Goal: Register for event/course

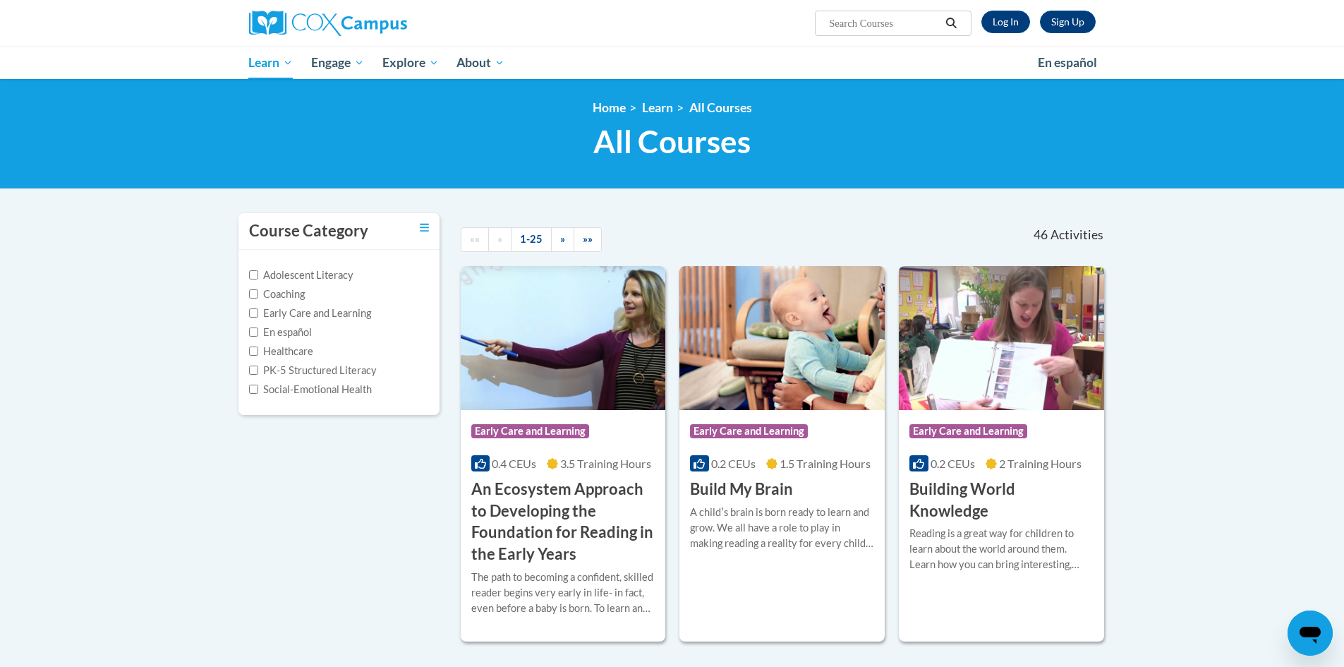
click at [850, 21] on input "Search..." at bounding box center [884, 23] width 113 height 17
type input "oral language development"
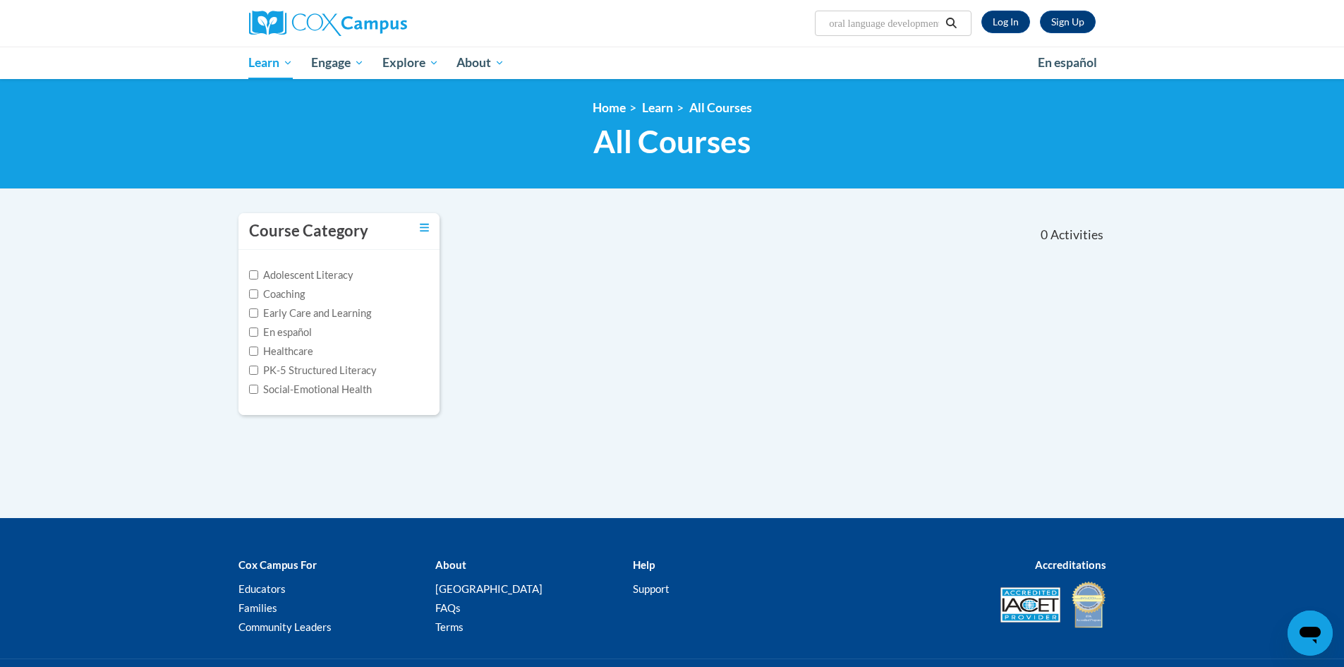
click at [881, 23] on input "oral language development" at bounding box center [884, 23] width 113 height 17
drag, startPoint x: 895, startPoint y: 23, endPoint x: 1037, endPoint y: 23, distance: 141.8
click at [1037, 23] on div "Sign Up Log In Search Search... oral language development" at bounding box center [817, 18] width 579 height 36
type input "oral language"
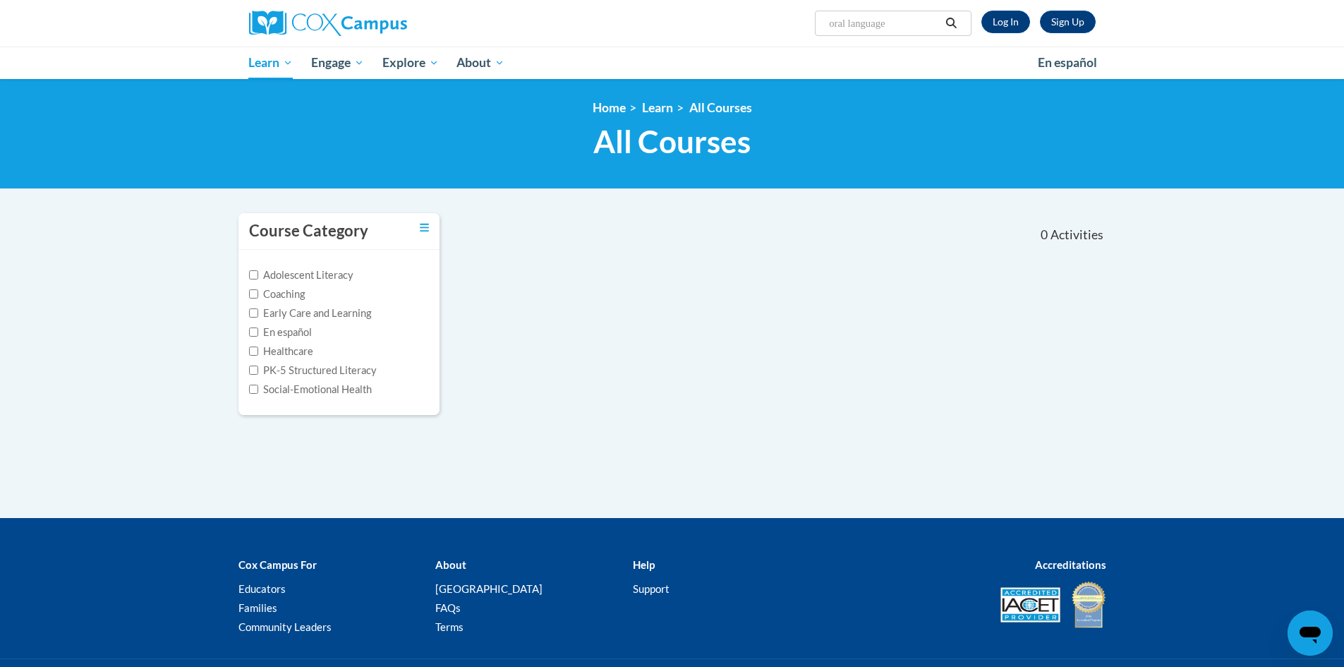
scroll to position [0, 0]
type input "oral language"
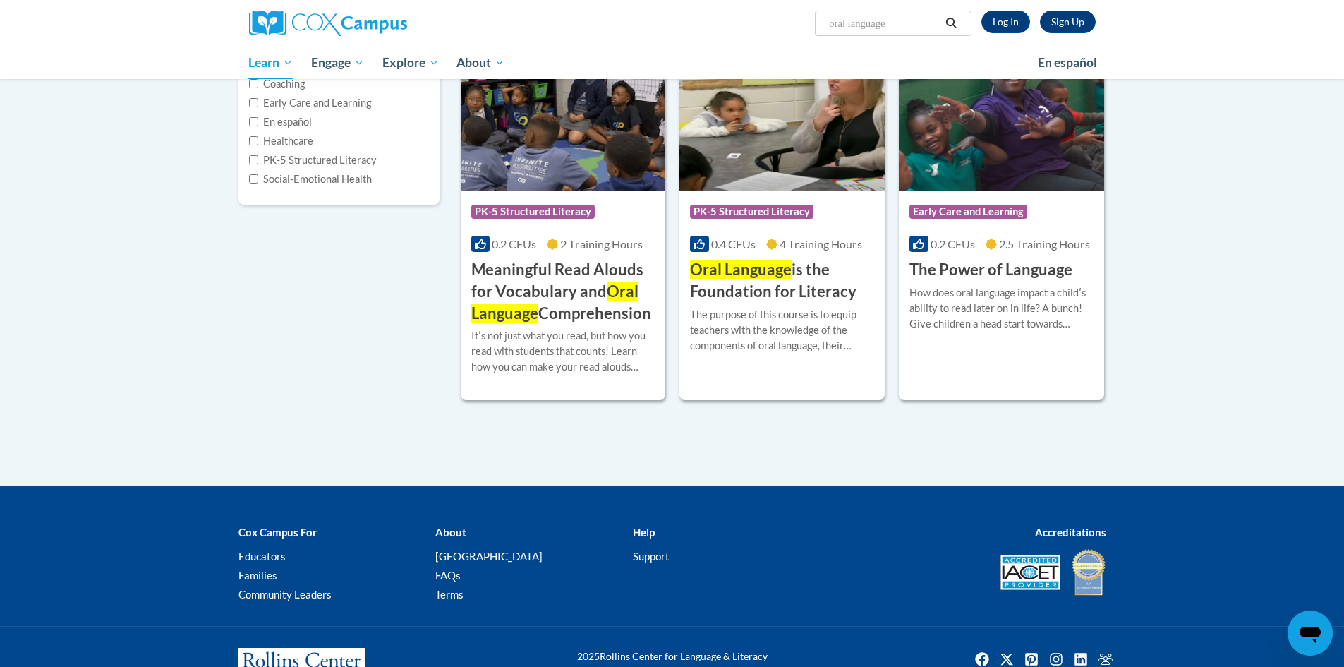
scroll to position [212, 0]
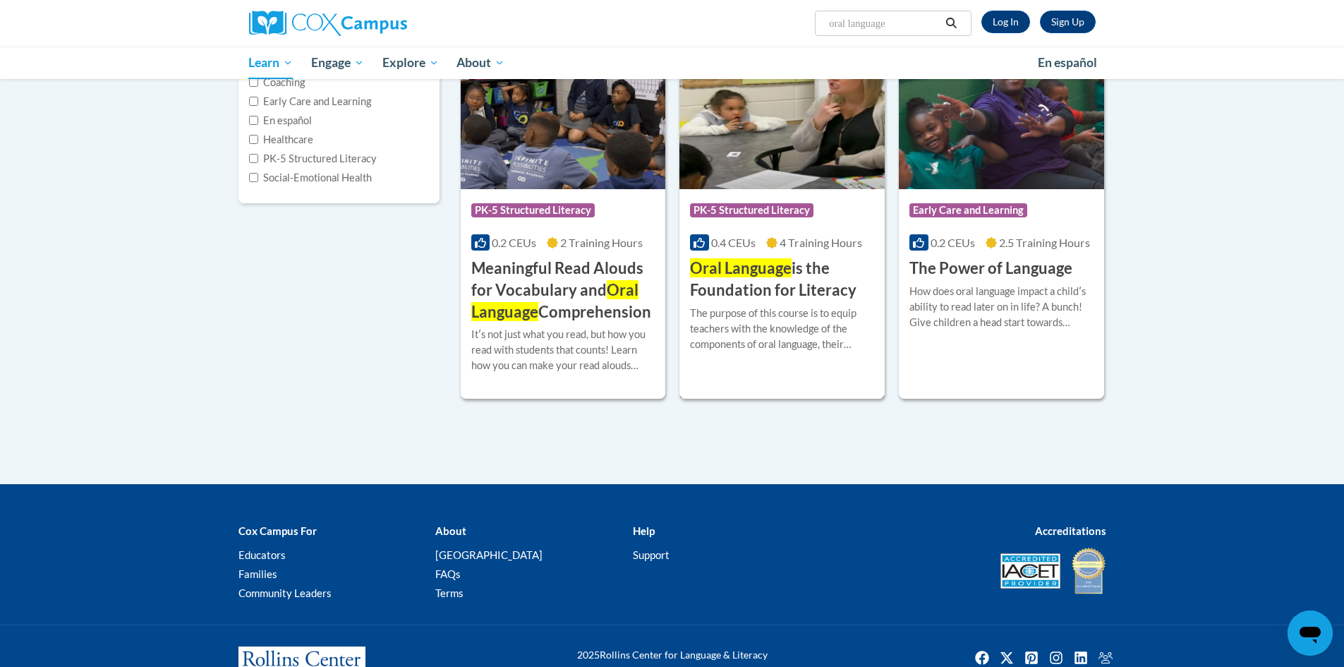
click at [790, 284] on h3 "Oral Language is the Foundation for Literacy" at bounding box center [782, 280] width 184 height 44
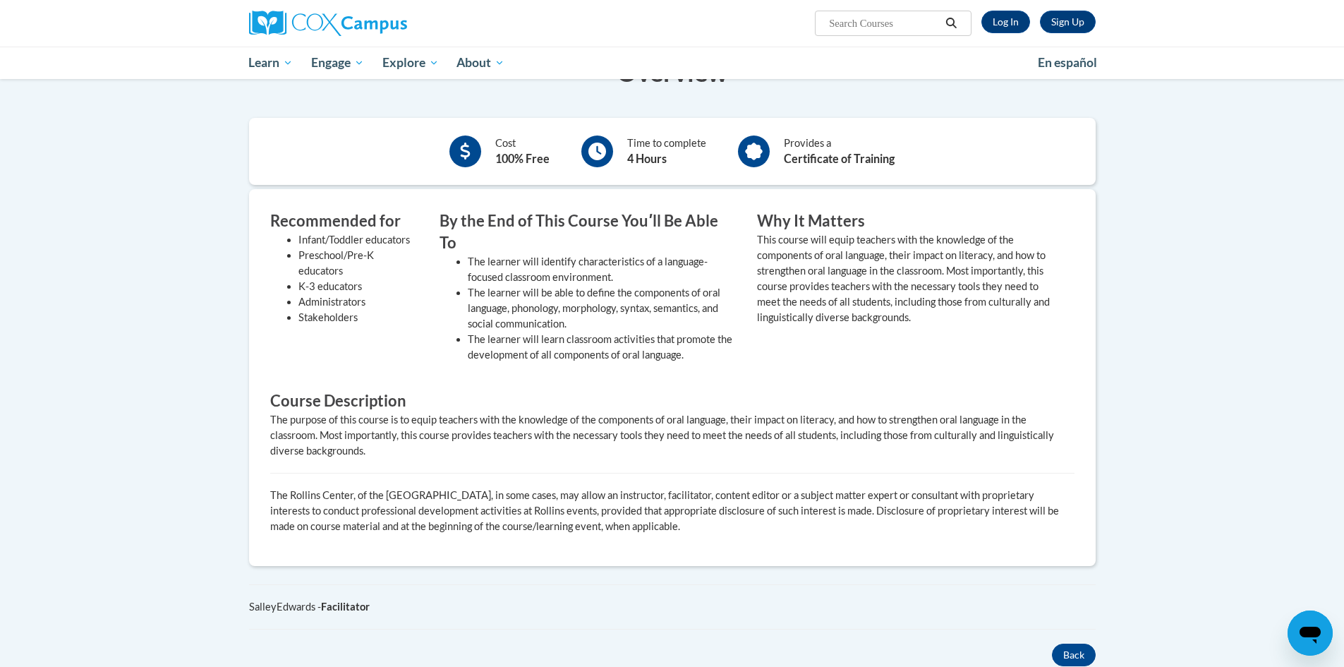
scroll to position [71, 0]
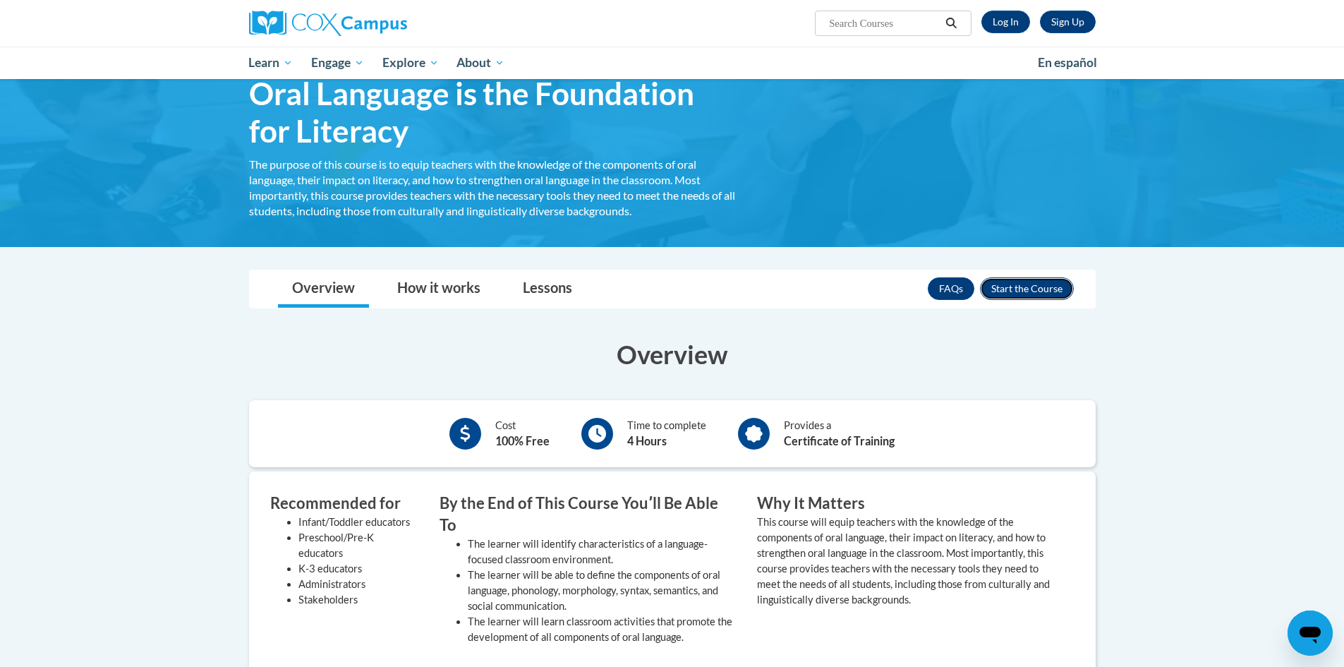
click at [1035, 289] on button "Enroll" at bounding box center [1027, 288] width 94 height 23
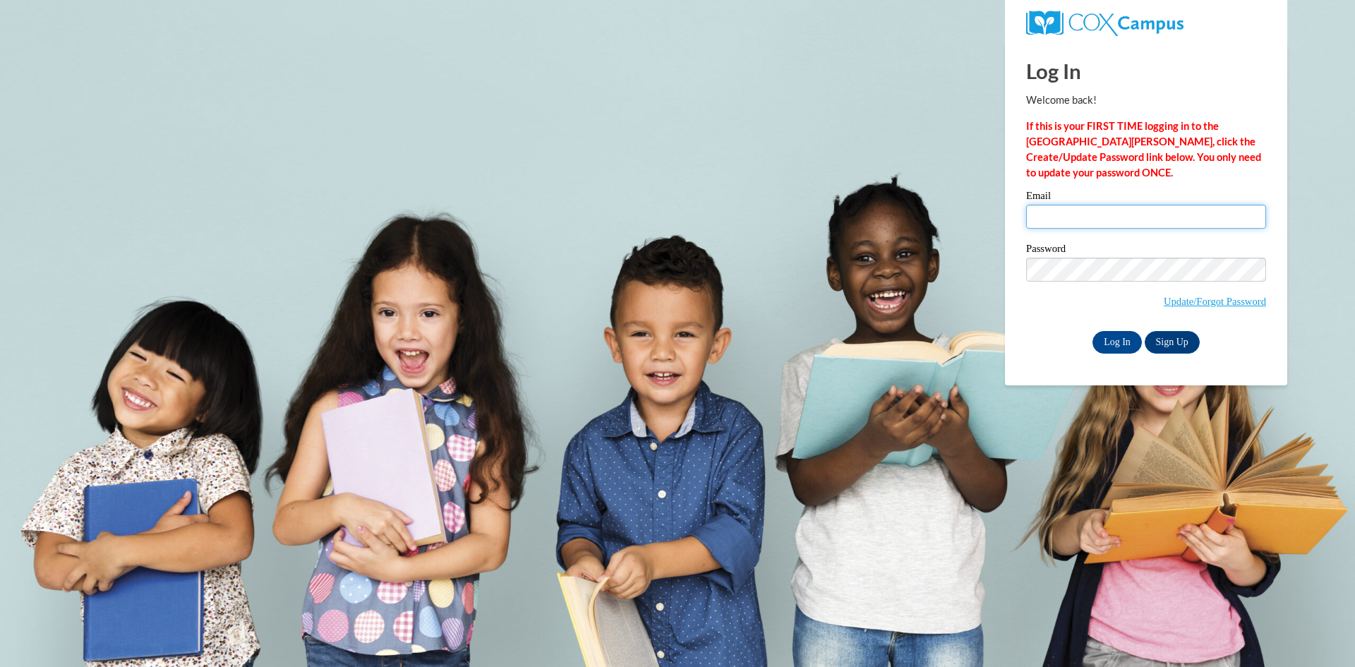
click at [1052, 217] on input "Email" at bounding box center [1146, 217] width 240 height 24
type input "[PERSON_NAME][EMAIL_ADDRESS][PERSON_NAME][DOMAIN_NAME]"
click at [637, 466] on body "Log In Welcome back! If this is your FIRST TIME logging in to the [GEOGRAPHIC_D…" at bounding box center [677, 333] width 1355 height 667
click at [1102, 344] on input "Log In" at bounding box center [1116, 342] width 49 height 23
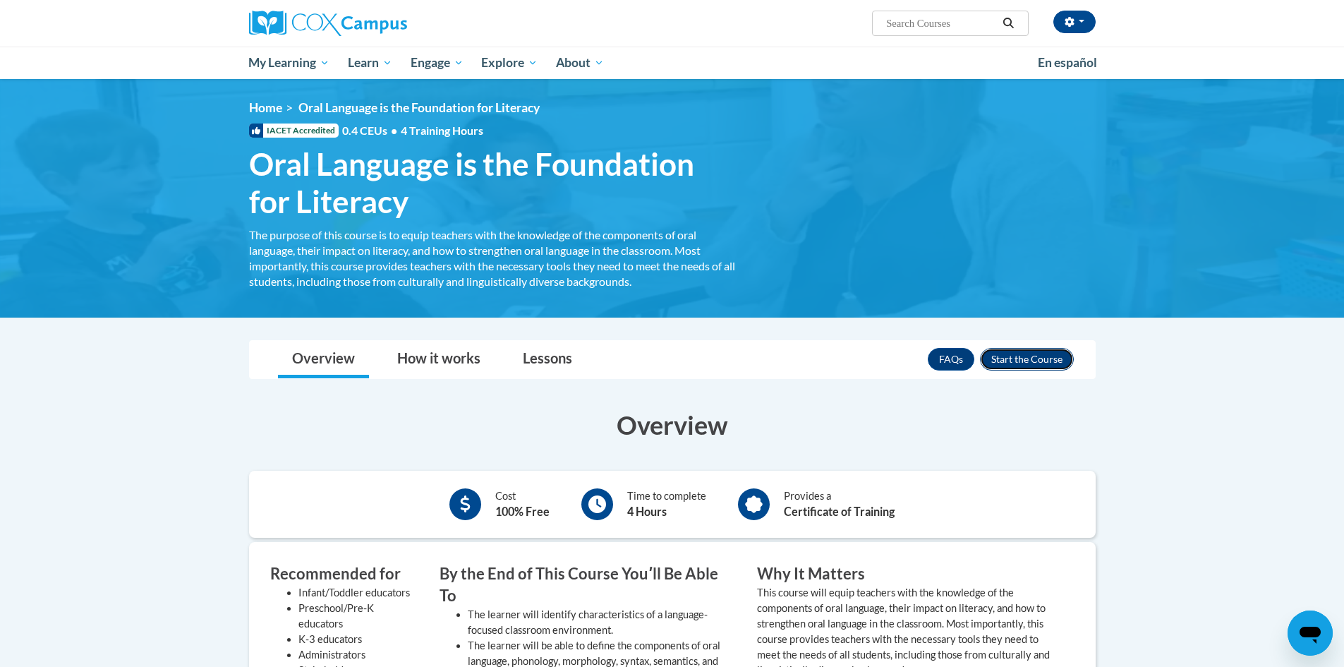
click at [1030, 357] on button "Enroll" at bounding box center [1027, 359] width 94 height 23
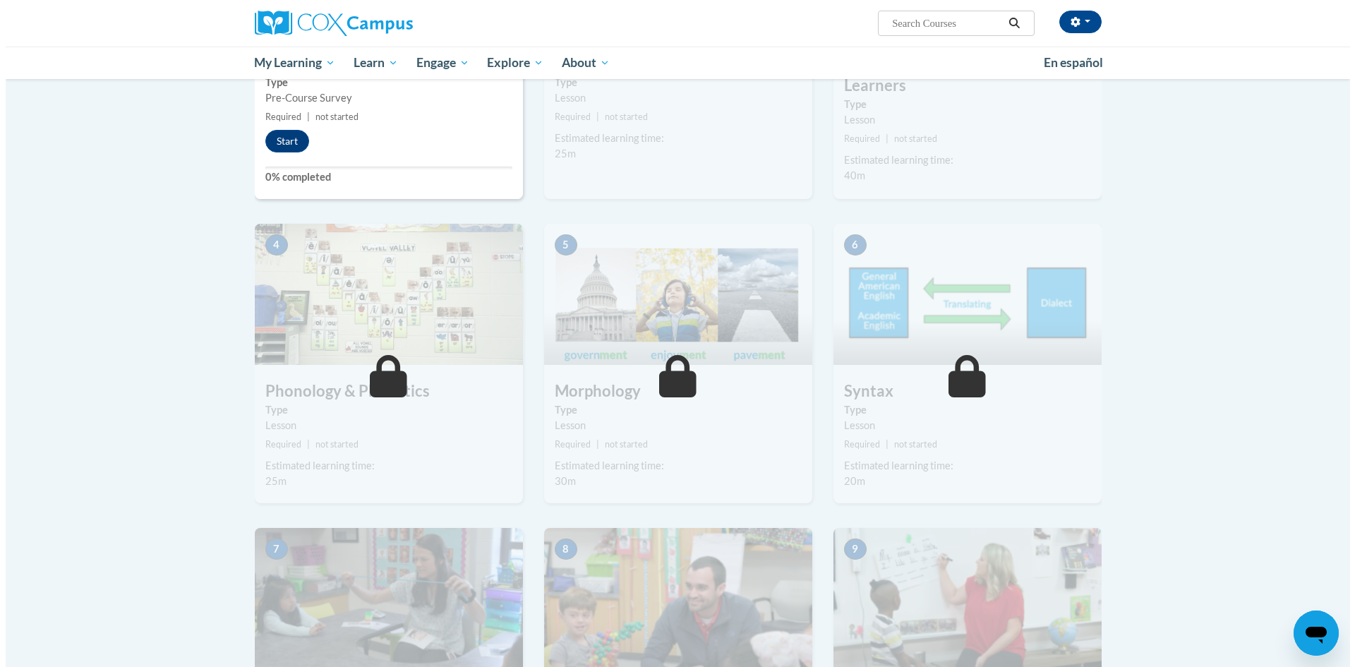
scroll to position [212, 0]
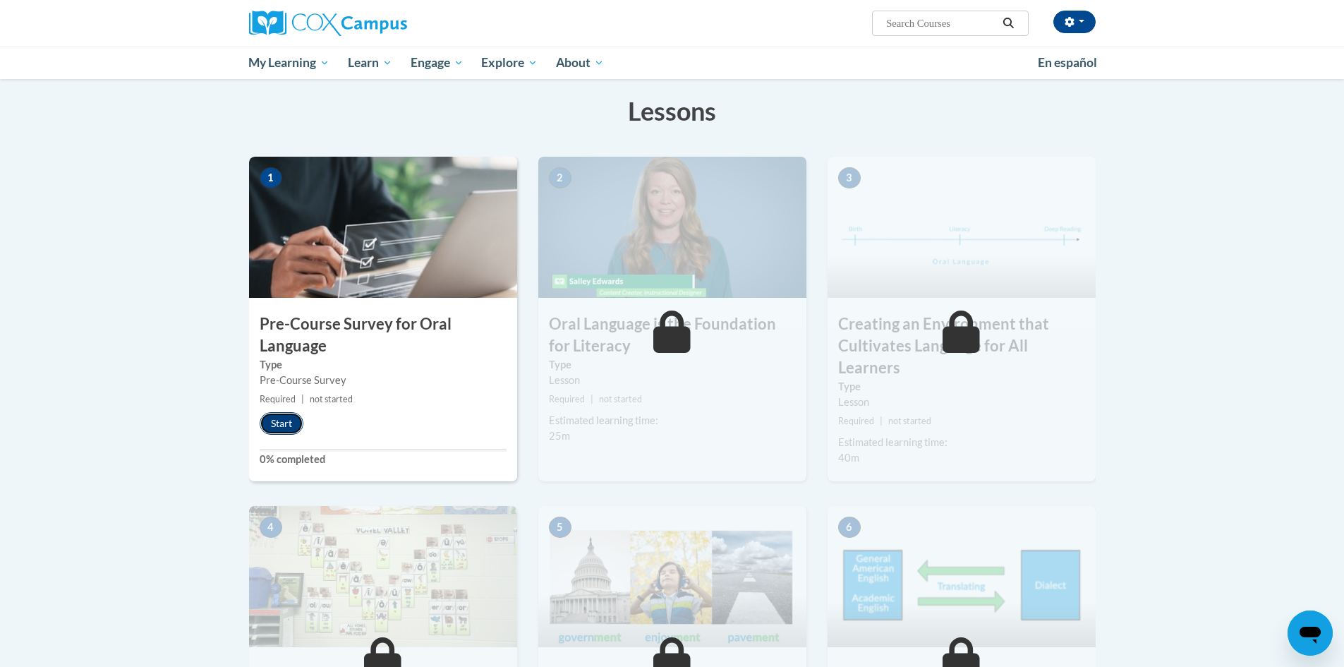
click at [288, 420] on button "Start" at bounding box center [282, 423] width 44 height 23
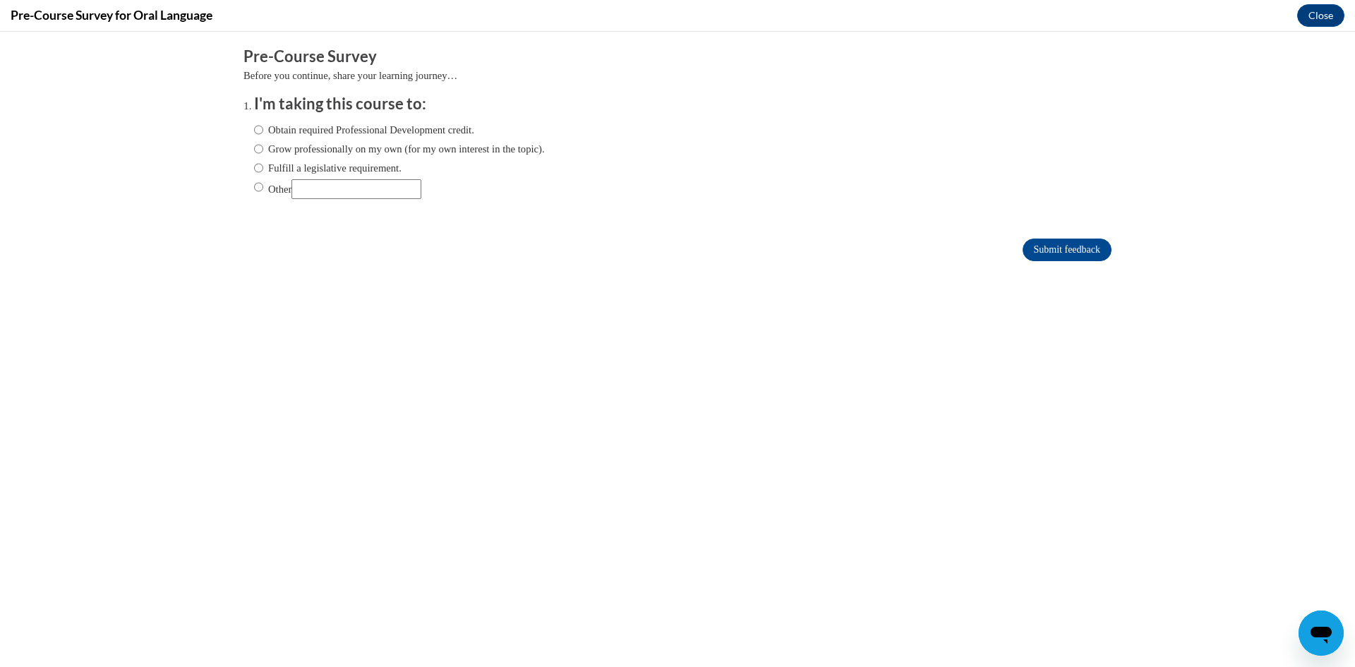
scroll to position [0, 0]
click at [254, 149] on input "Grow professionally on my own (for my own interest in the topic)." at bounding box center [258, 149] width 9 height 16
radio input "true"
click at [254, 167] on input "Fulfill a legislative requirement." at bounding box center [258, 168] width 9 height 16
radio input "true"
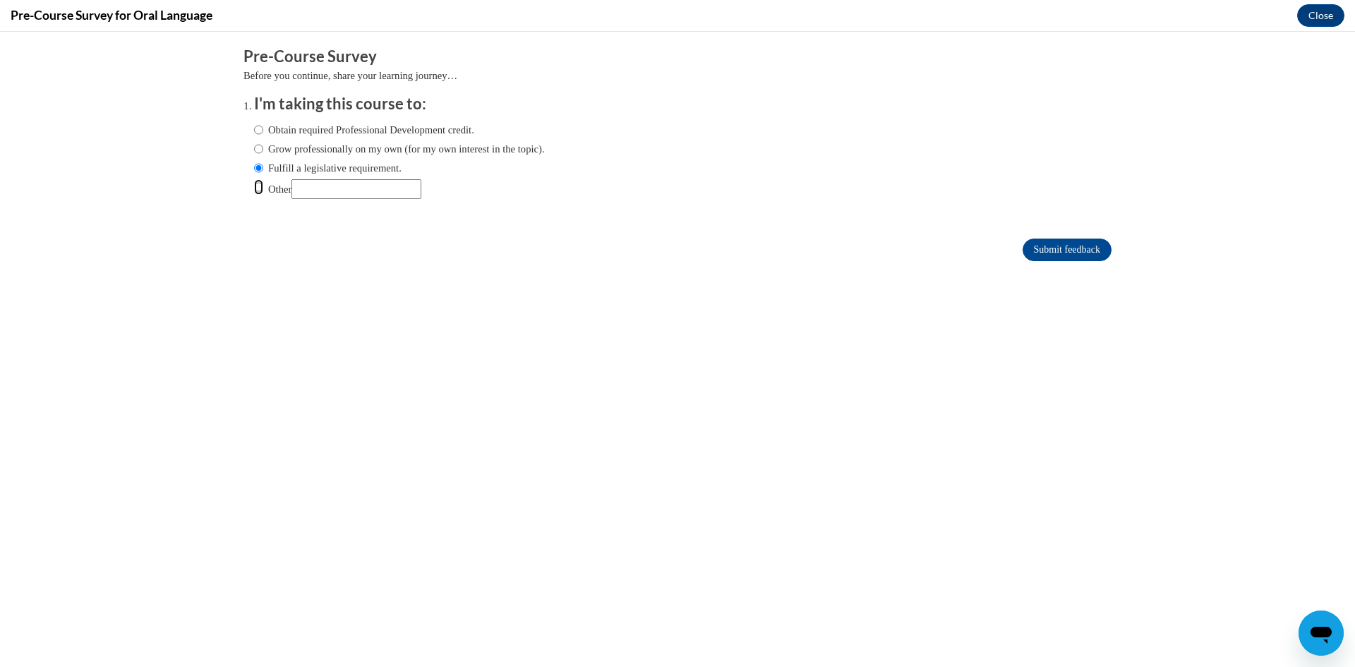
click at [254, 188] on input "Other" at bounding box center [258, 187] width 9 height 16
radio input "true"
click at [342, 188] on input "Other" at bounding box center [356, 189] width 130 height 20
type input "Course requirement"
click at [1051, 255] on input "Submit feedback" at bounding box center [1067, 250] width 89 height 23
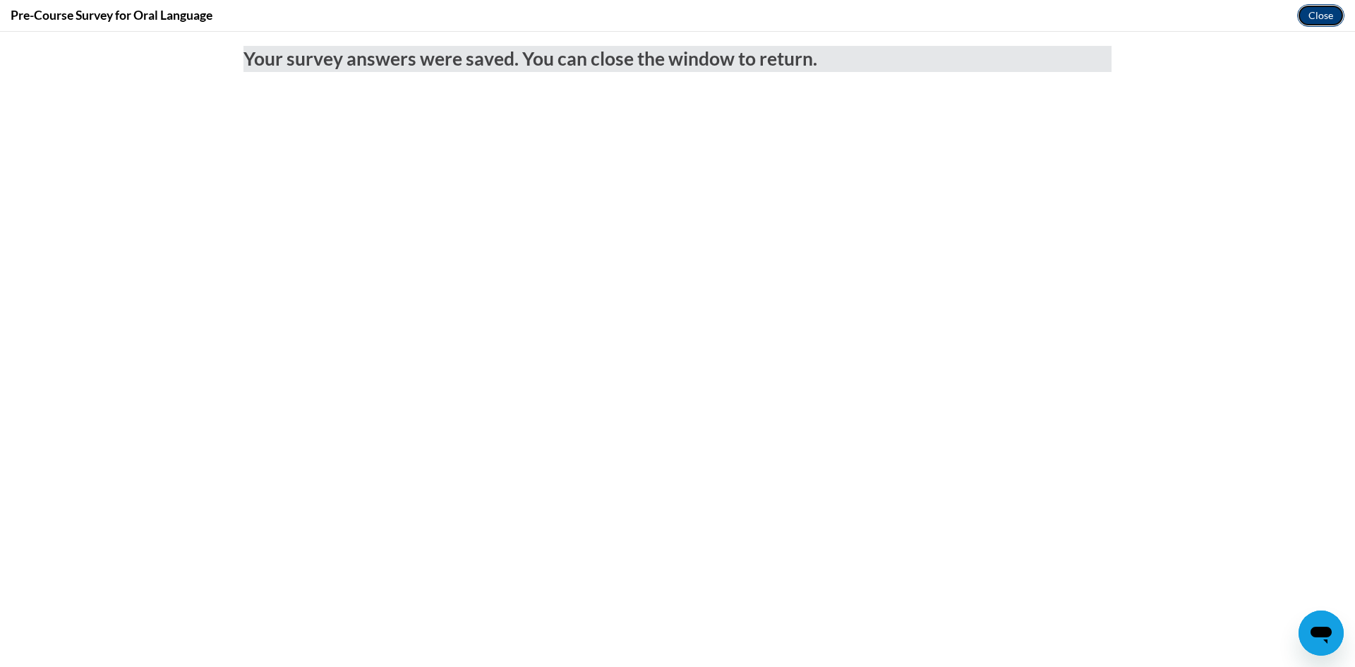
click at [1320, 18] on button "Close" at bounding box center [1320, 15] width 47 height 23
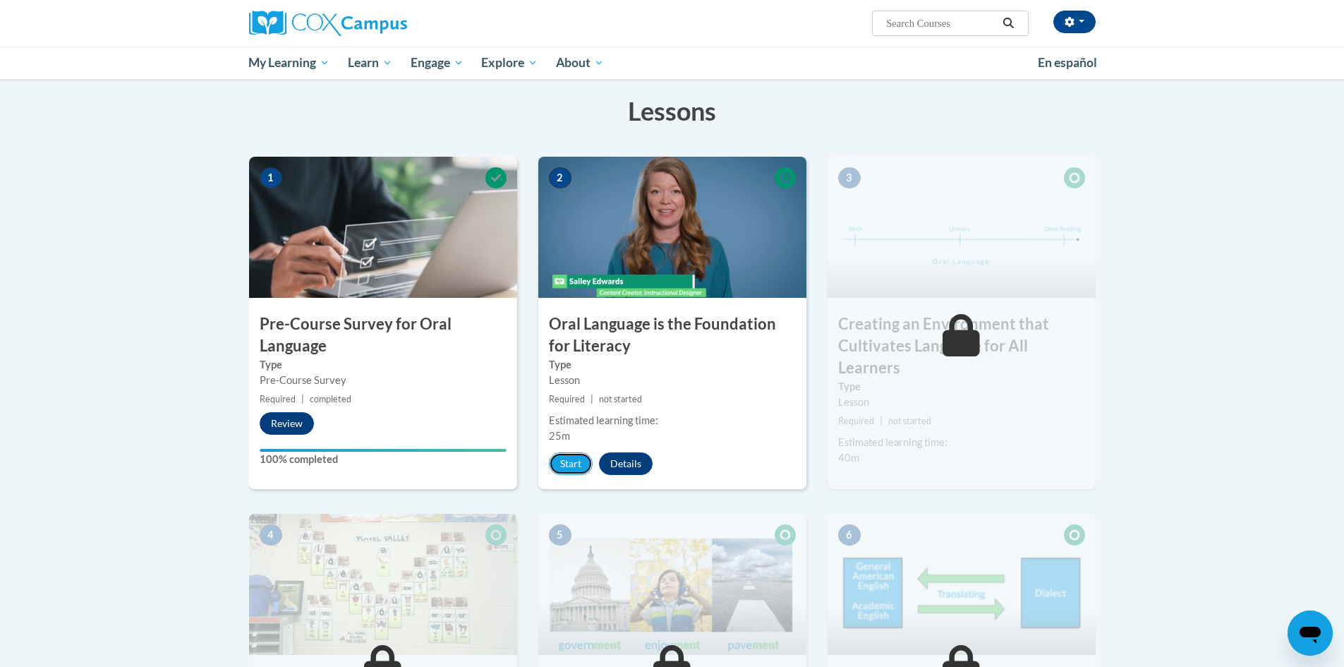
click at [570, 451] on div "2 Oral Language is the Foundation for Literacy Type Lesson Required | not start…" at bounding box center [672, 323] width 268 height 332
click at [581, 463] on button "Start" at bounding box center [571, 463] width 44 height 23
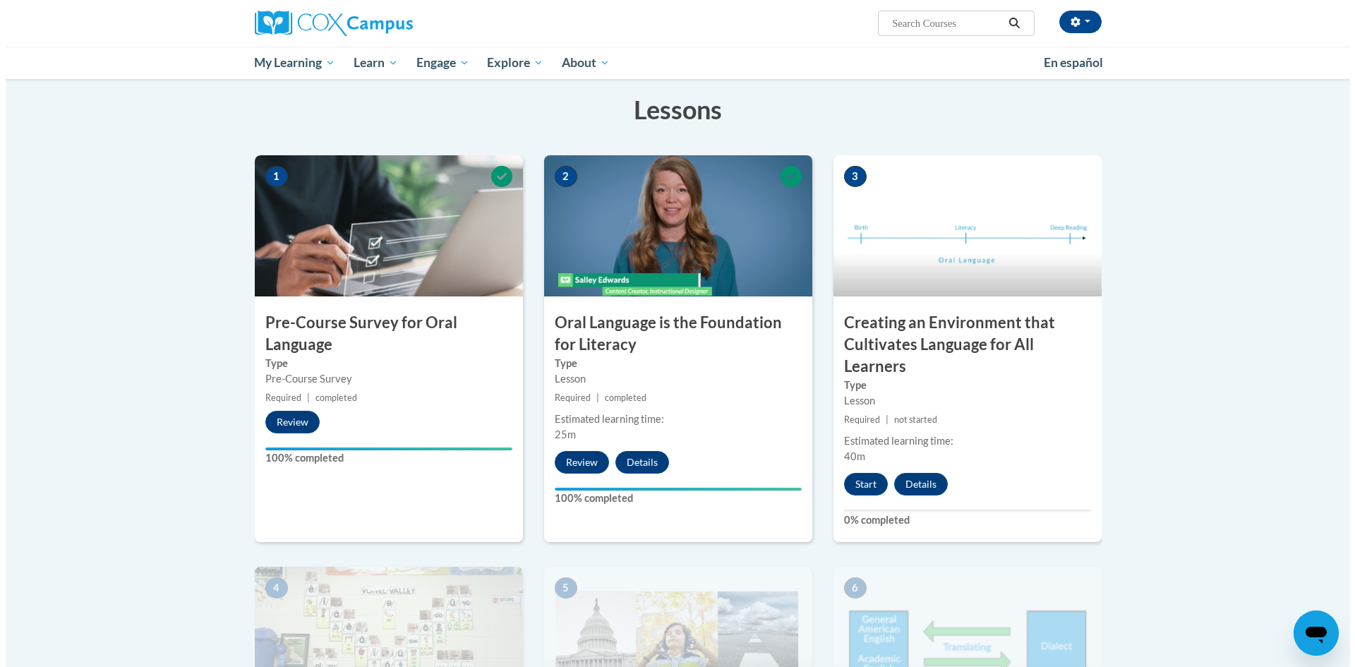
scroll to position [212, 0]
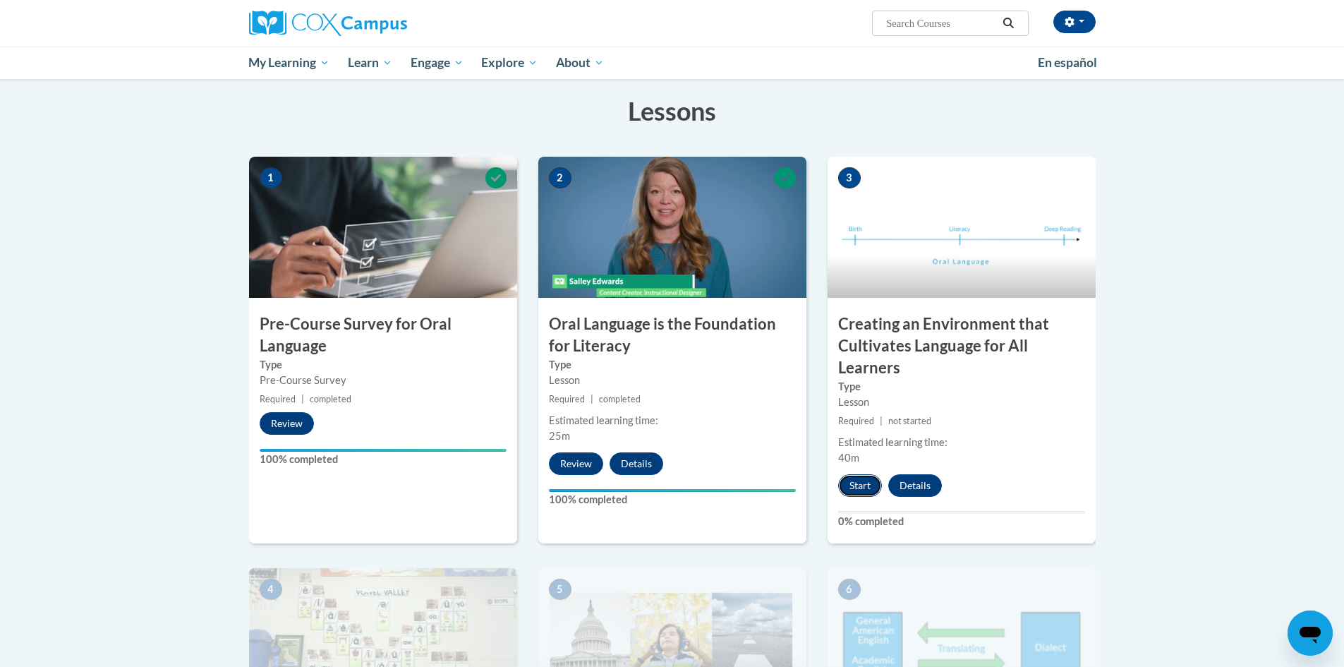
click at [870, 483] on button "Start" at bounding box center [860, 485] width 44 height 23
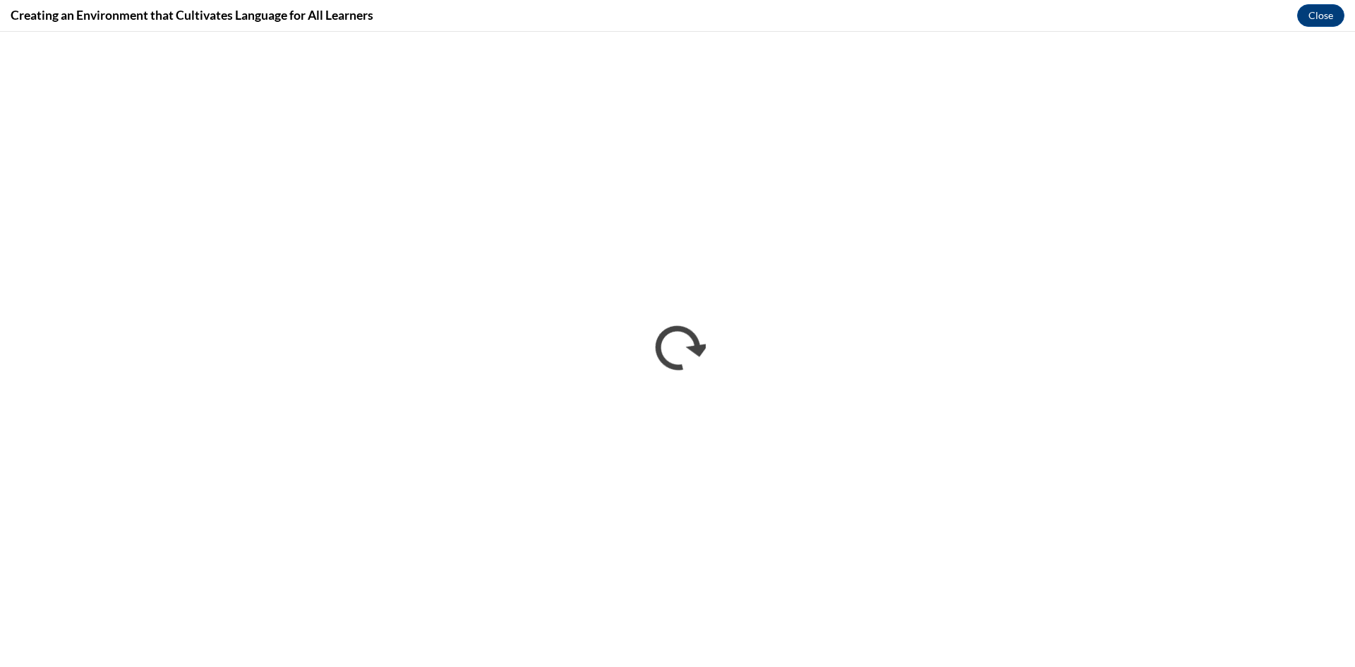
scroll to position [0, 0]
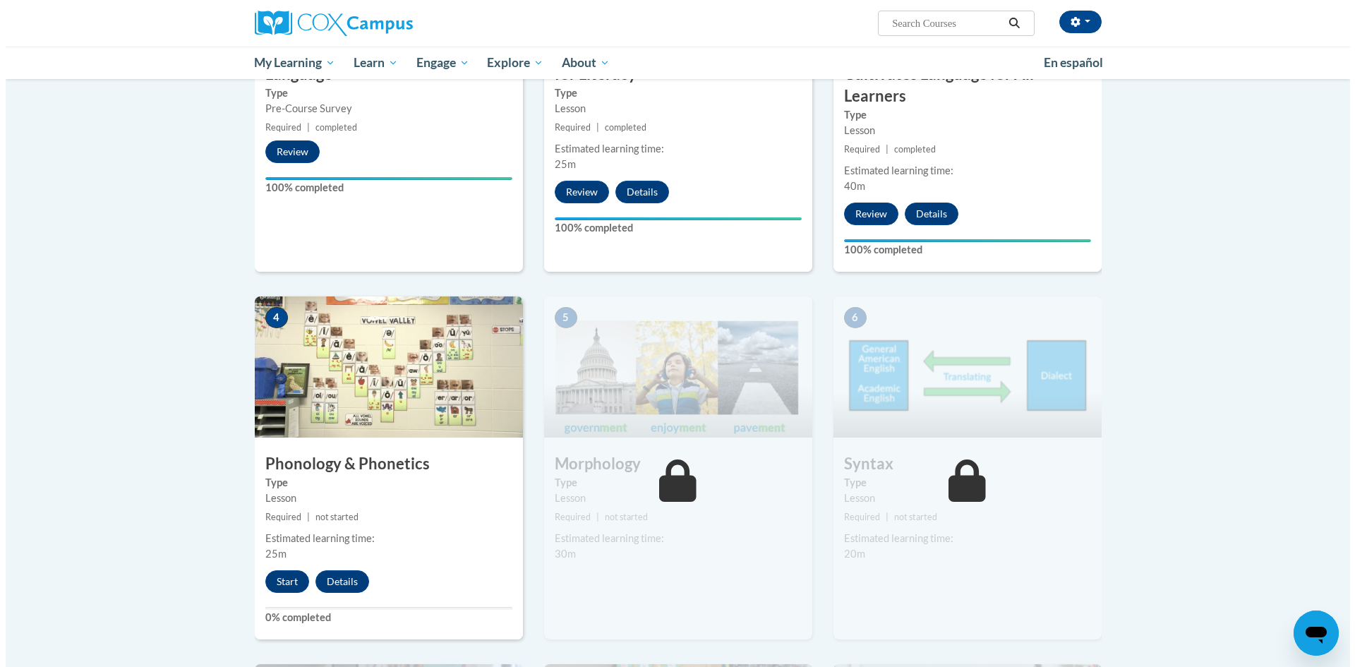
scroll to position [635, 0]
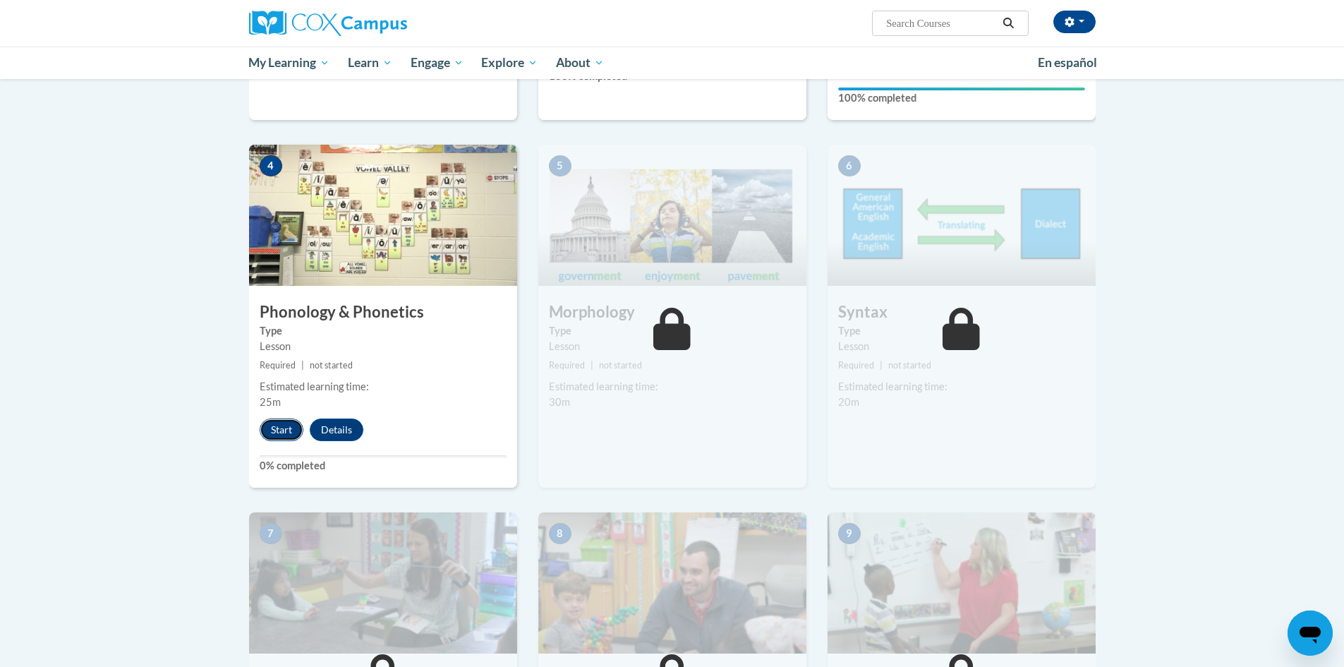
click at [282, 428] on button "Start" at bounding box center [282, 429] width 44 height 23
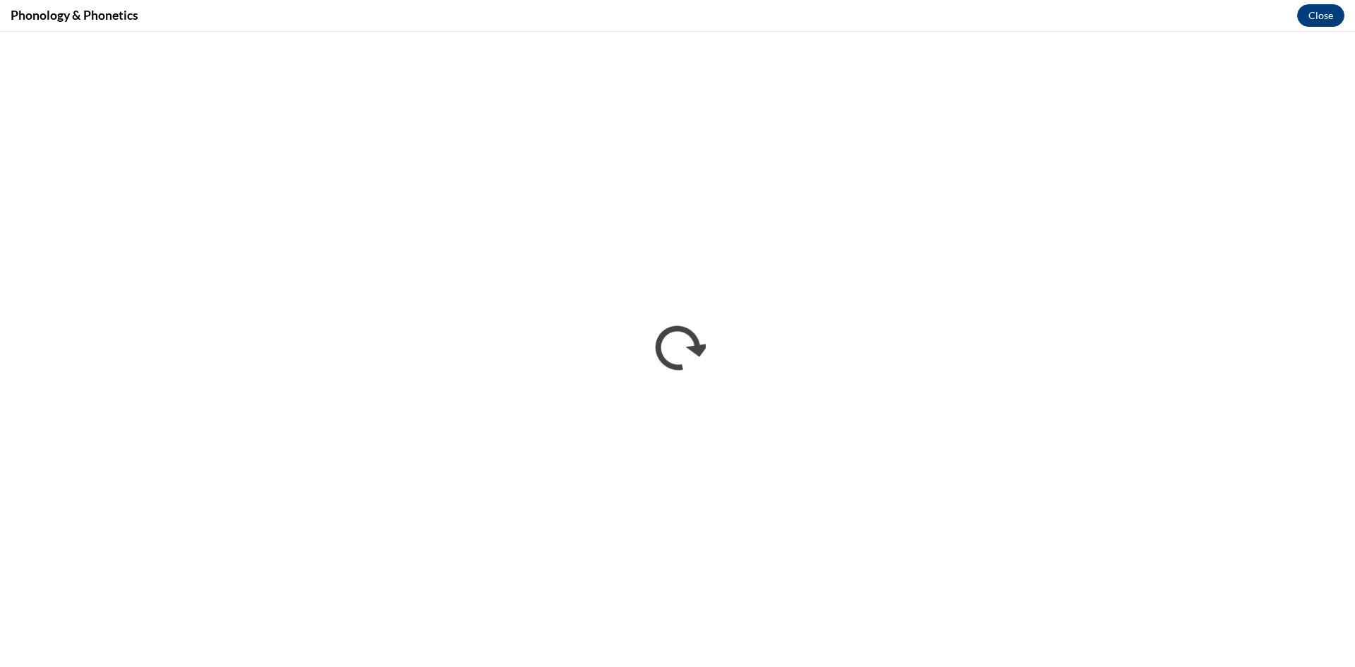
scroll to position [0, 0]
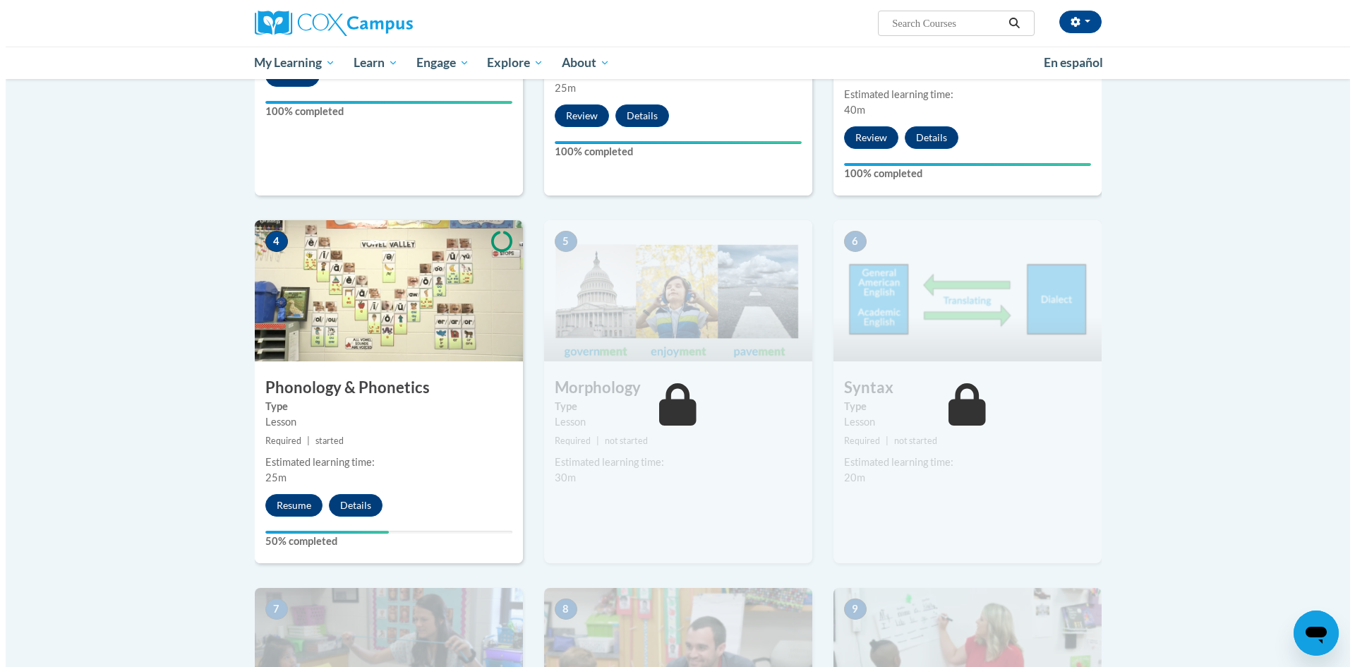
scroll to position [776, 0]
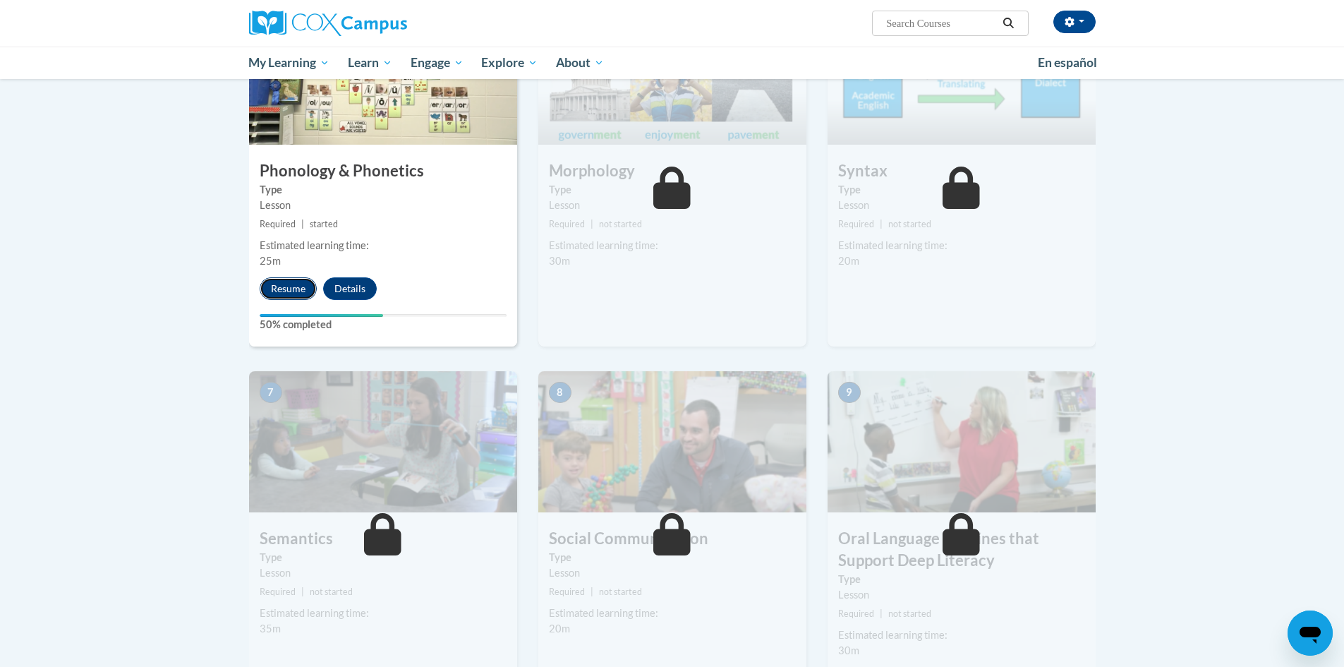
click at [299, 287] on button "Resume" at bounding box center [288, 288] width 57 height 23
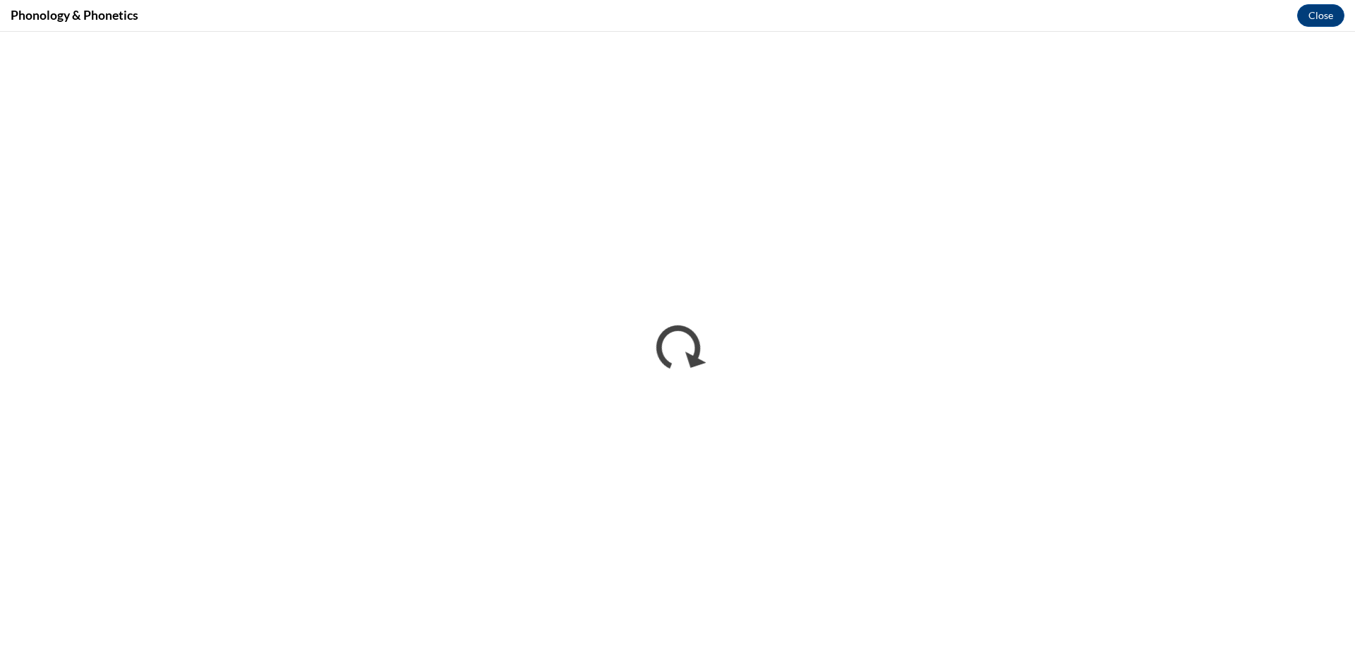
scroll to position [0, 0]
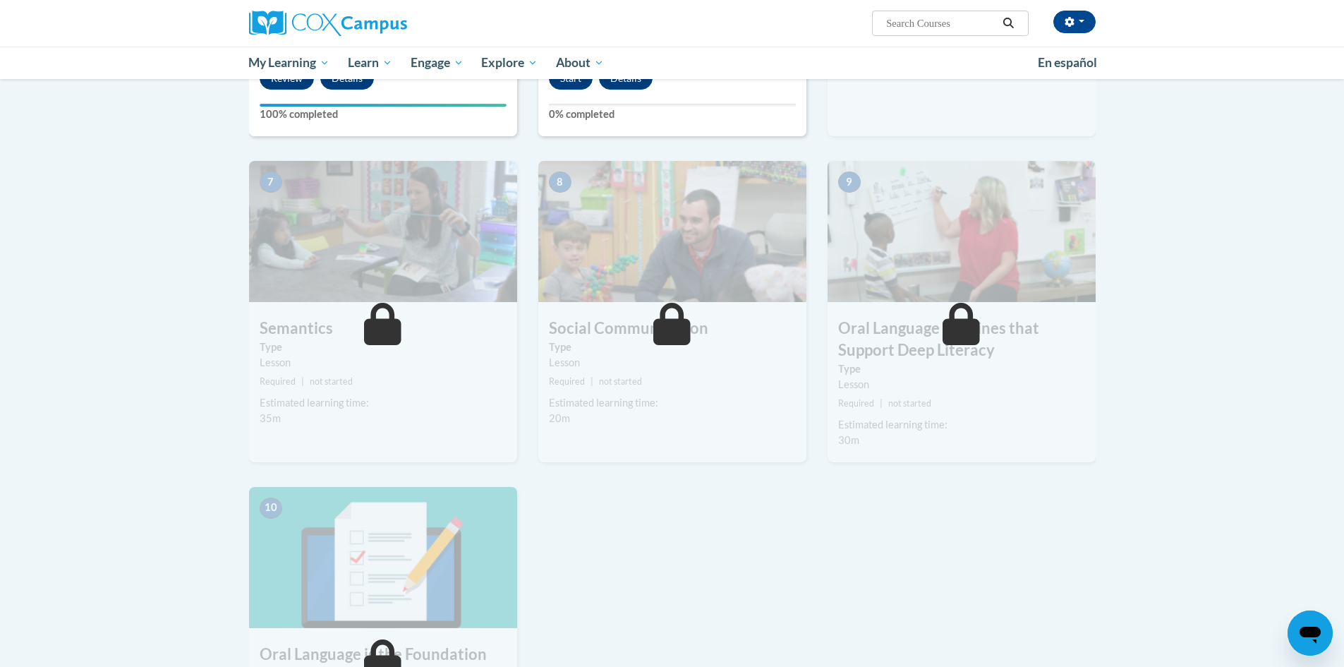
scroll to position [988, 0]
